Goal: Task Accomplishment & Management: Use online tool/utility

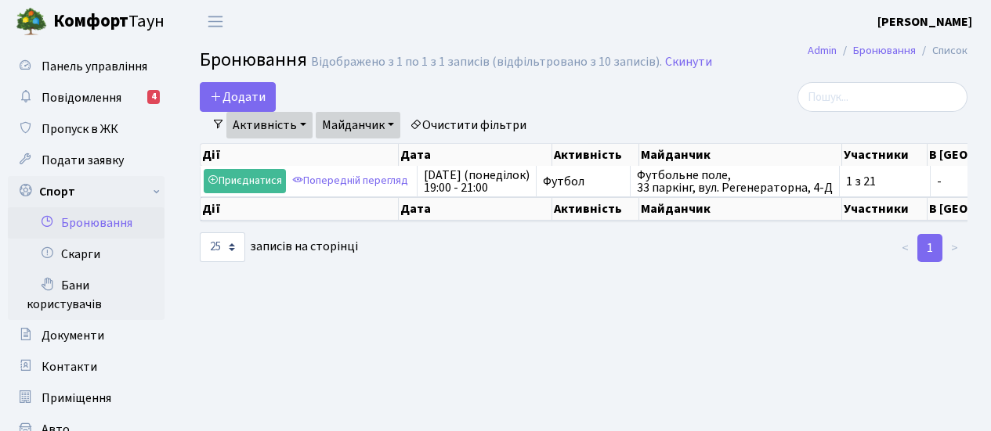
select select "25"
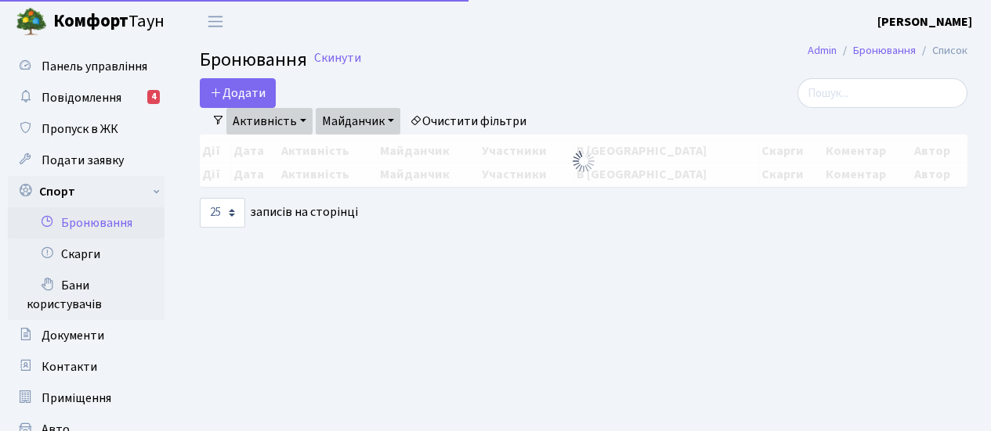
select select "25"
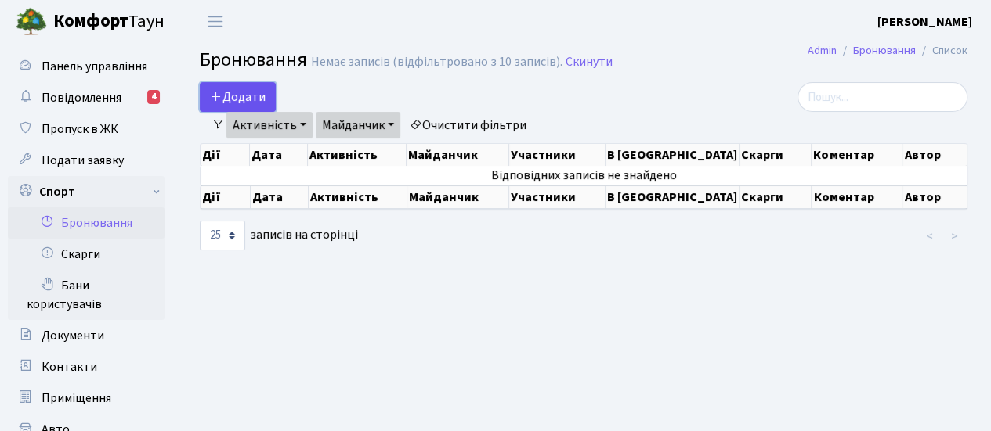
click at [240, 97] on button "Додати" at bounding box center [238, 97] width 76 height 30
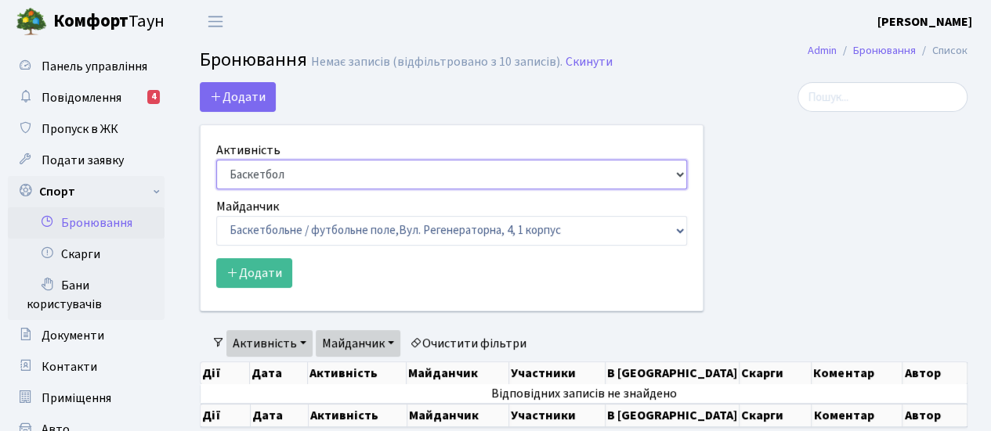
click at [670, 175] on select "Баскетбол Волейбол Йога Катання на роликах Настільний теніс Теніс Футбол Фітнес" at bounding box center [451, 175] width 471 height 30
select select "2"
click at [216, 160] on select "Баскетбол Волейбол Йога Катання на роликах Настільний теніс Теніс Футбол Фітнес" at bounding box center [451, 175] width 471 height 30
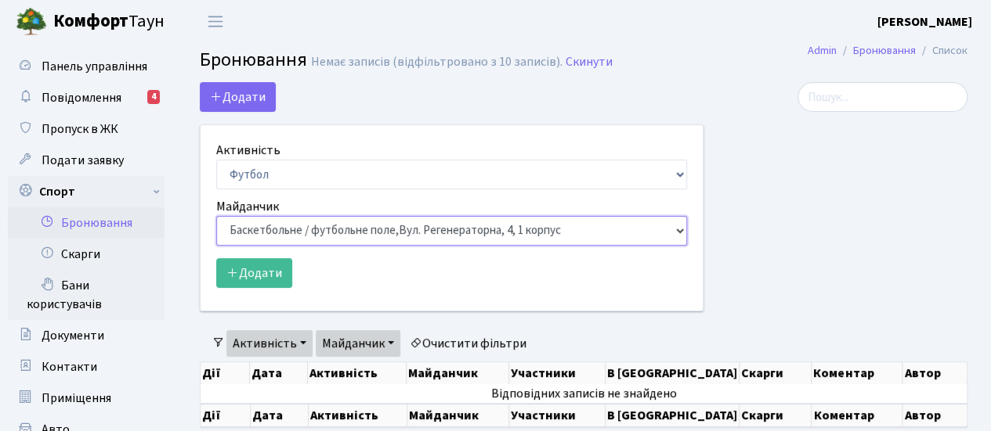
click at [662, 233] on select "Баскетбольне / футбольне поле, Вул. Регенераторна, 4, 1 корпус Баскетбольне пол…" at bounding box center [451, 231] width 471 height 30
select select "10"
click at [216, 216] on select "Баскетбольне / футбольне поле, Вул. Регенераторна, 4, 1 корпус Баскетбольне пол…" at bounding box center [451, 231] width 471 height 30
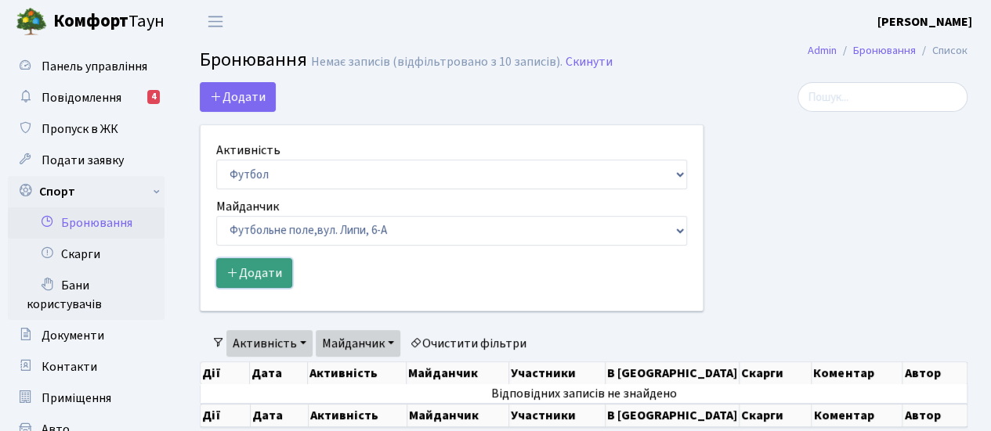
click at [273, 280] on button "Додати" at bounding box center [254, 273] width 76 height 30
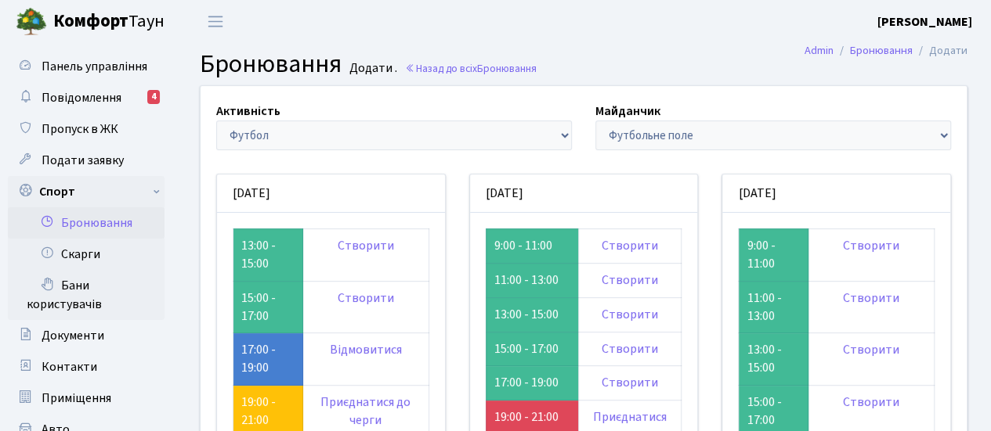
scroll to position [104, 0]
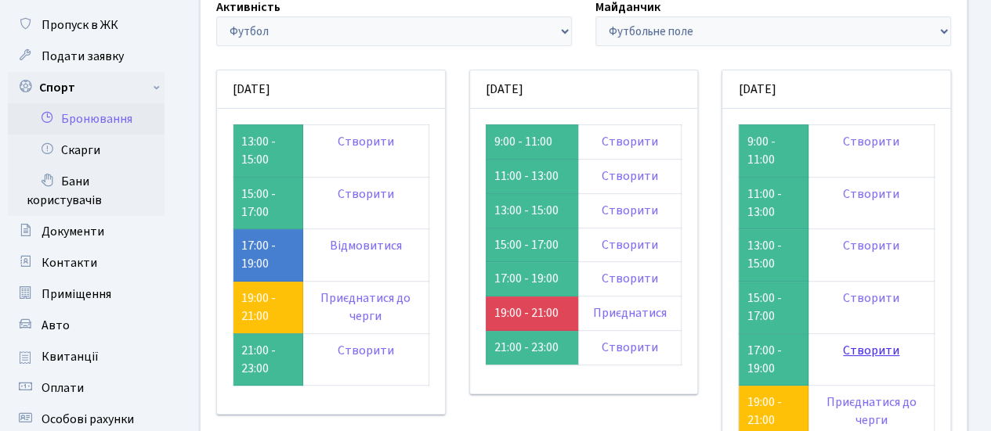
click at [861, 350] on link "Створити" at bounding box center [871, 350] width 56 height 17
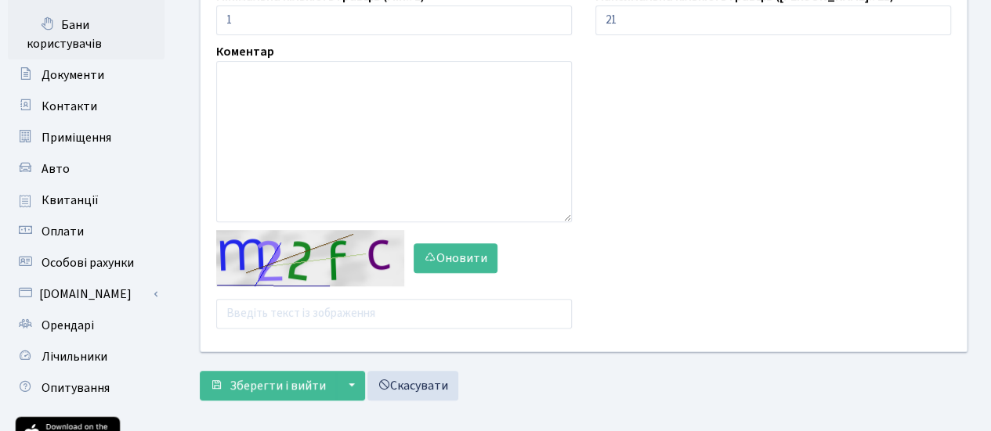
scroll to position [313, 0]
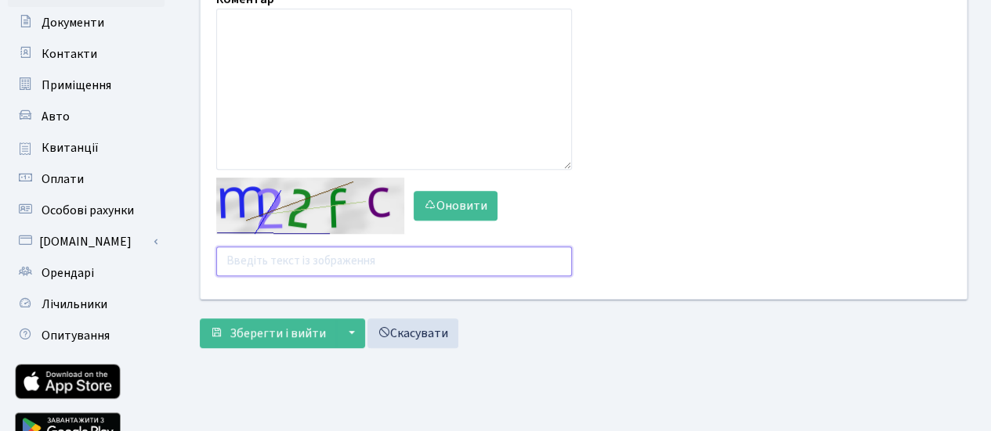
click at [362, 262] on input "text" at bounding box center [394, 262] width 356 height 30
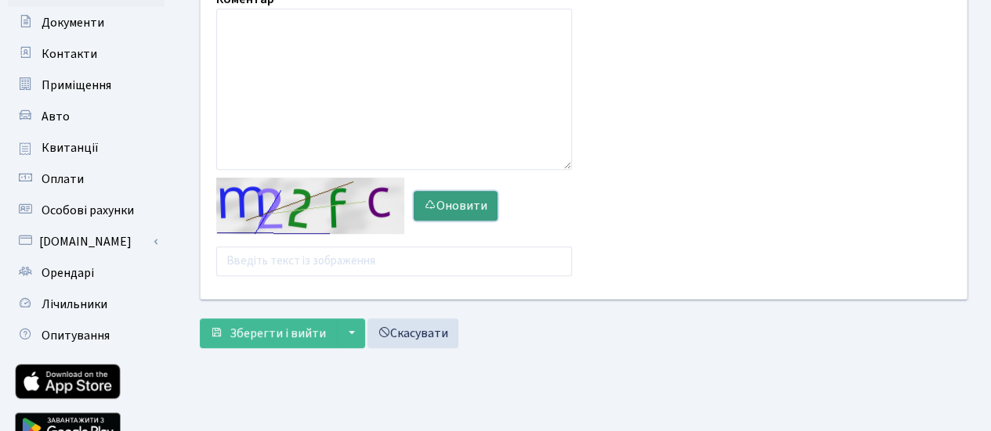
click at [453, 198] on button "Оновити" at bounding box center [455, 206] width 84 height 30
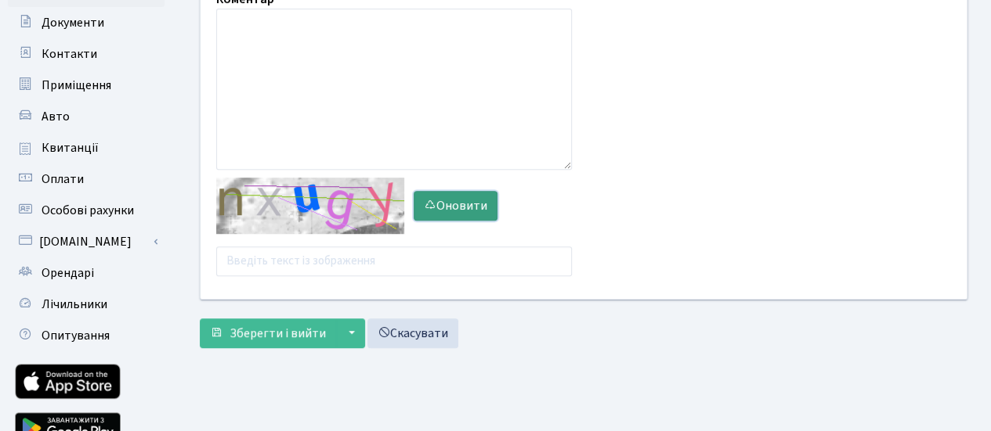
click at [466, 204] on button "Оновити" at bounding box center [455, 206] width 84 height 30
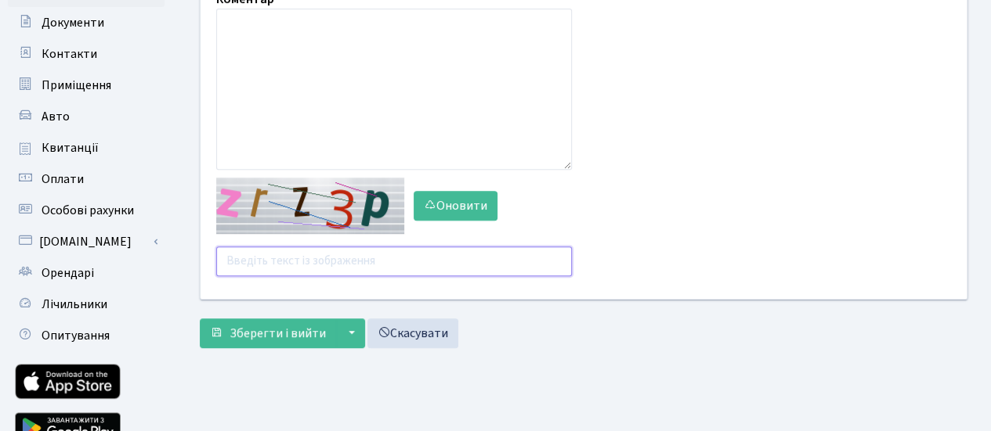
click at [340, 259] on input "text" at bounding box center [394, 262] width 356 height 30
type input "mxpjx"
click at [200, 319] on button "Зберегти і вийти" at bounding box center [268, 334] width 136 height 30
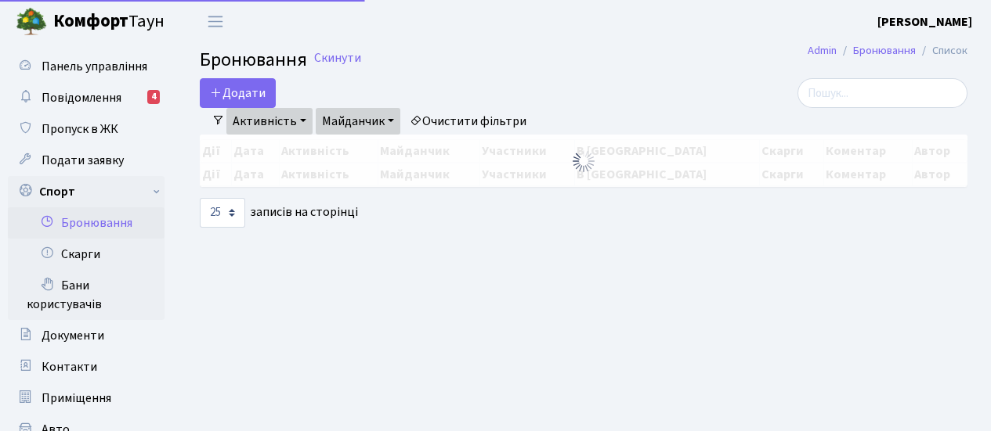
select select "25"
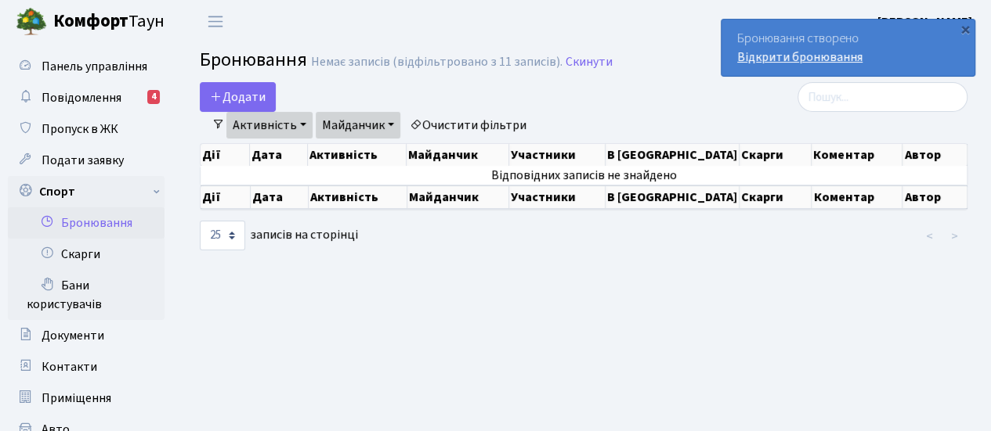
click at [775, 53] on link "Відкрити бронювання" at bounding box center [799, 57] width 125 height 17
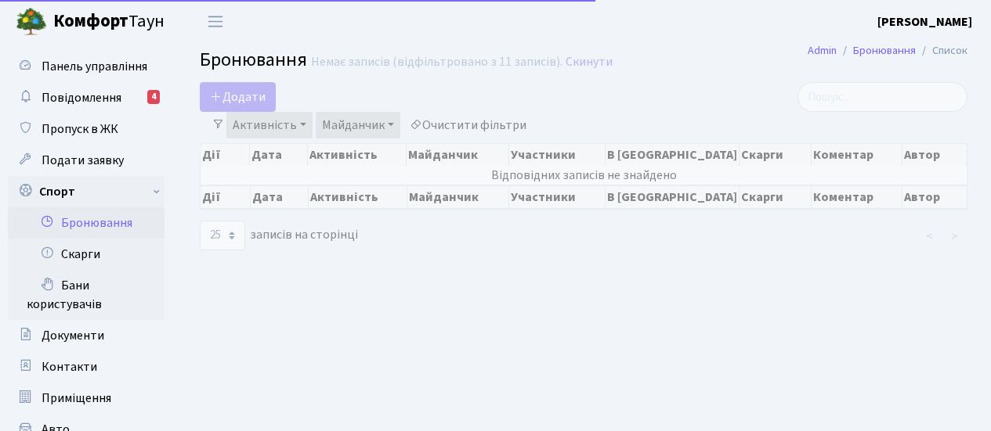
select select "25"
